Goal: Information Seeking & Learning: Understand process/instructions

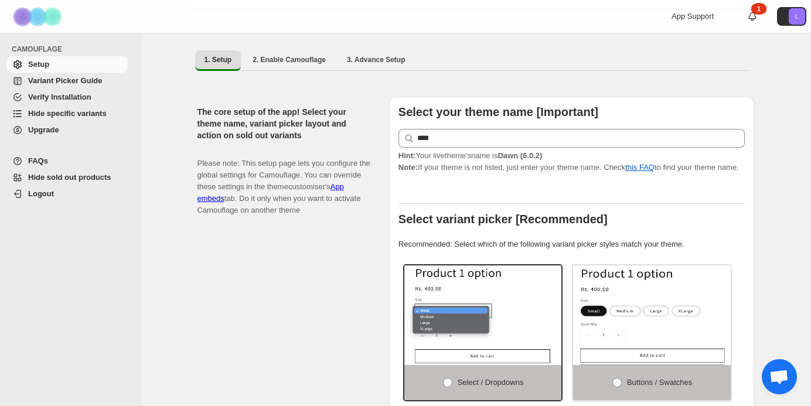
scroll to position [78, 0]
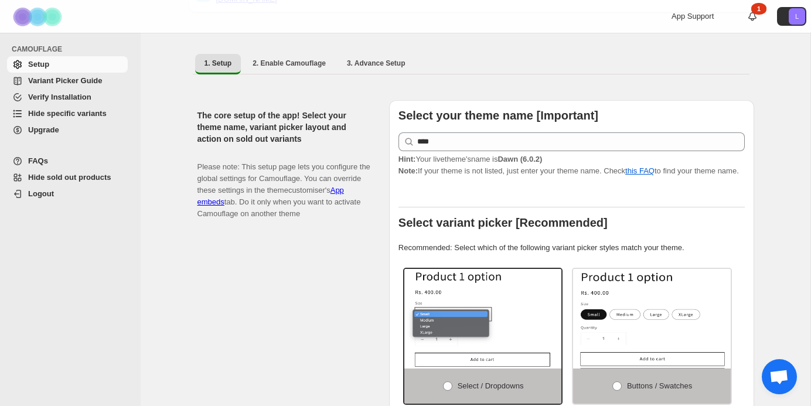
click at [60, 82] on span "Variant Picker Guide" at bounding box center [65, 80] width 74 height 9
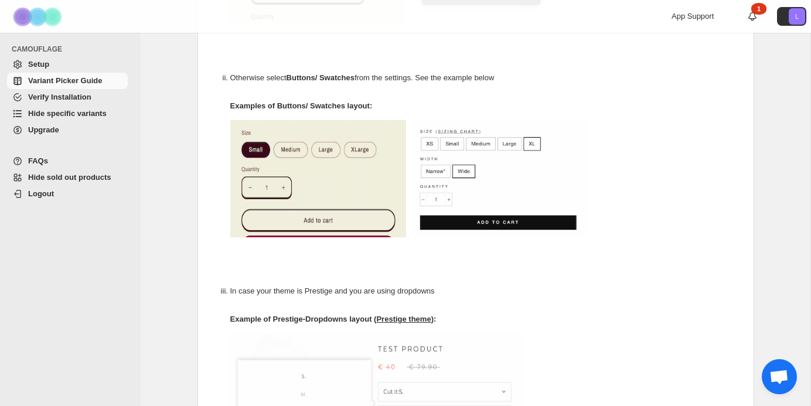
scroll to position [282, 0]
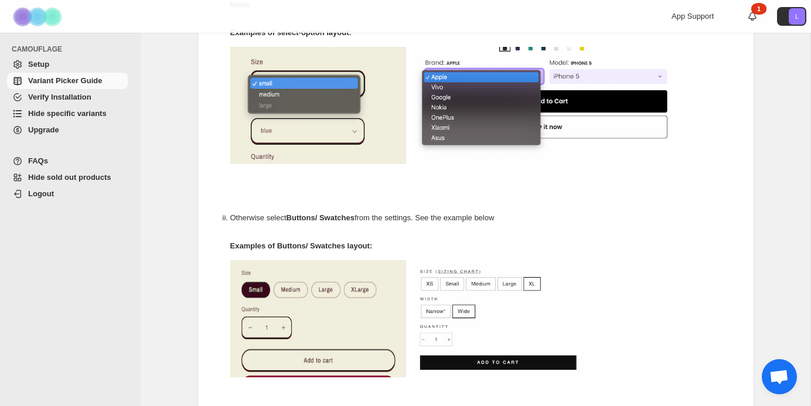
click at [70, 112] on span "Hide specific variants" at bounding box center [67, 113] width 79 height 9
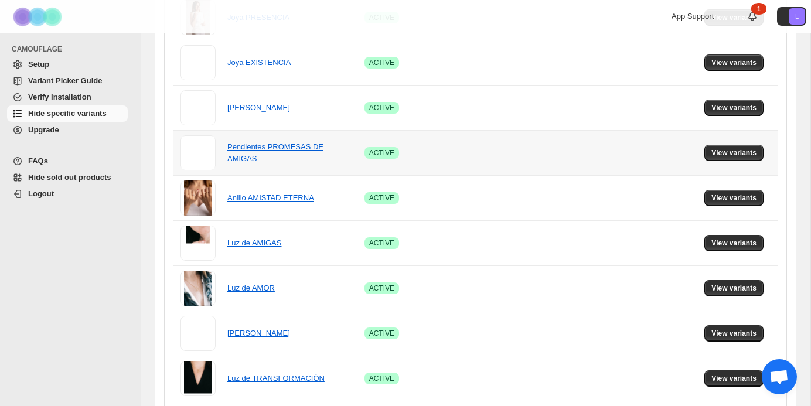
scroll to position [797, 0]
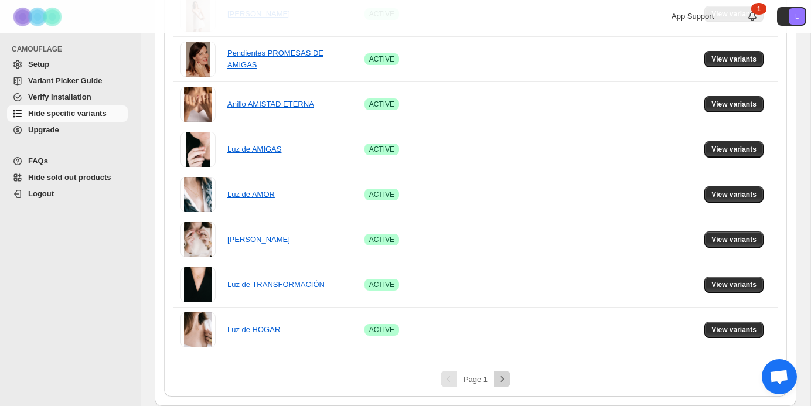
click at [505, 378] on icon "Next" at bounding box center [502, 379] width 12 height 12
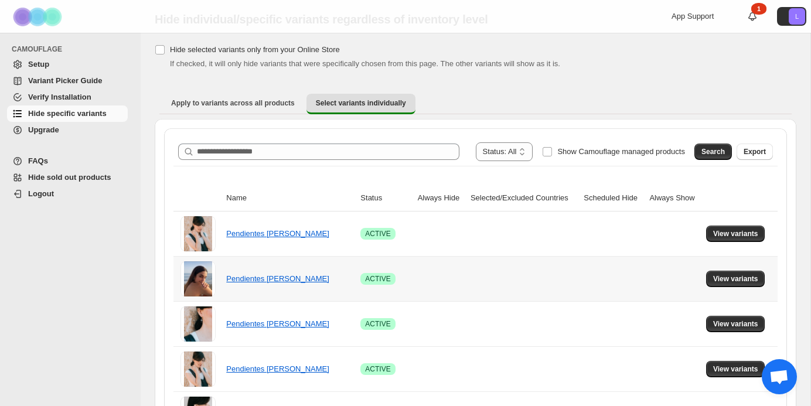
scroll to position [35, 0]
